Goal: Download file/media

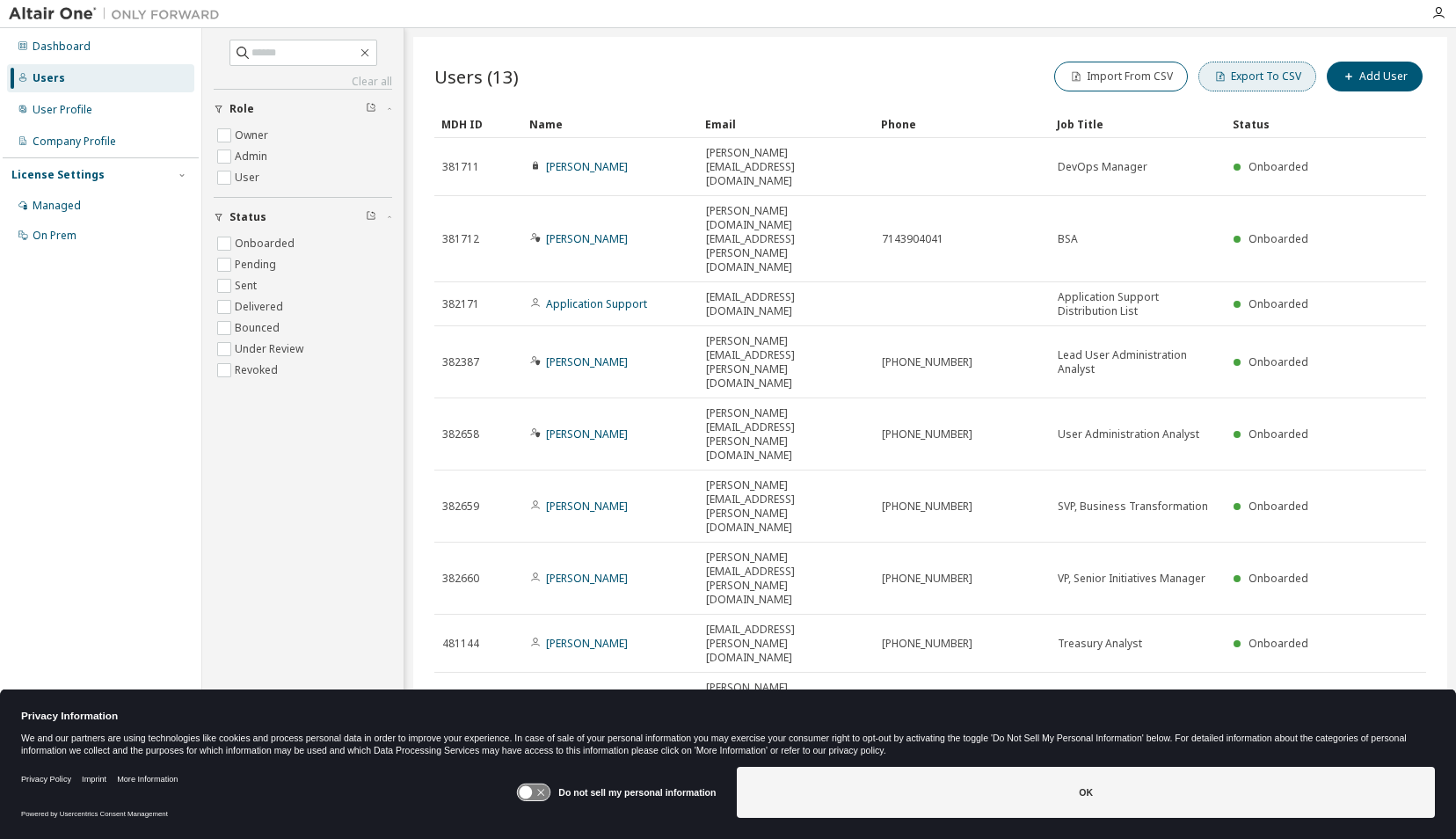
click at [1266, 70] on button "Export To CSV" at bounding box center [1257, 76] width 118 height 30
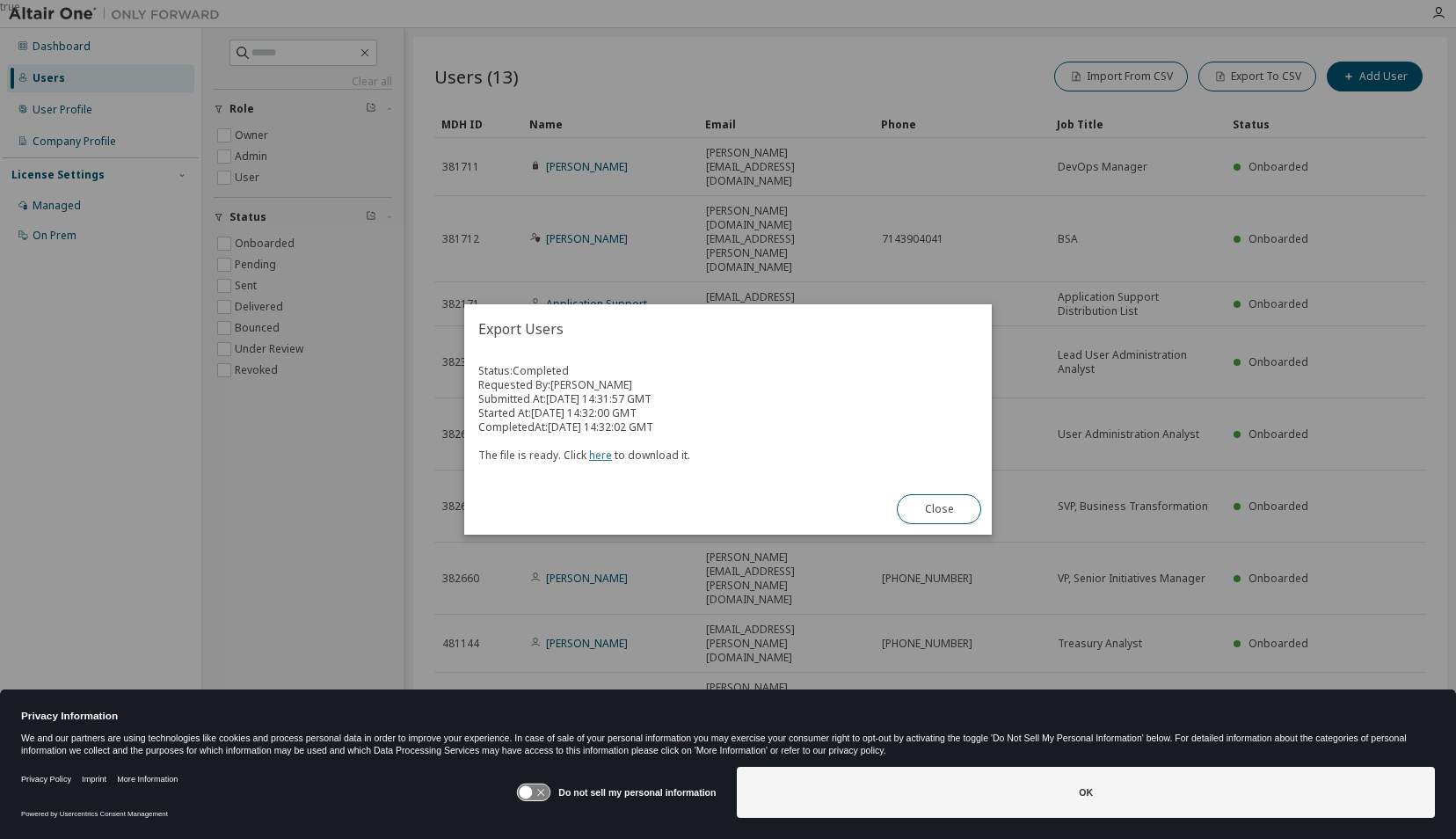
click at [599, 459] on link "here" at bounding box center [600, 455] width 23 height 15
